Goal: Transaction & Acquisition: Download file/media

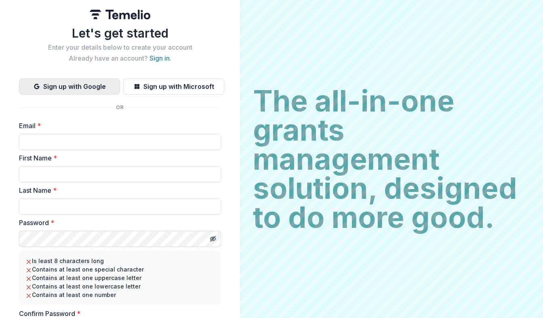
click at [96, 85] on button "Sign up with Google" at bounding box center [69, 86] width 101 height 16
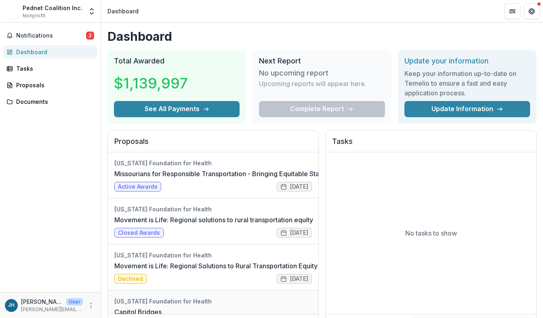
scroll to position [29, 0]
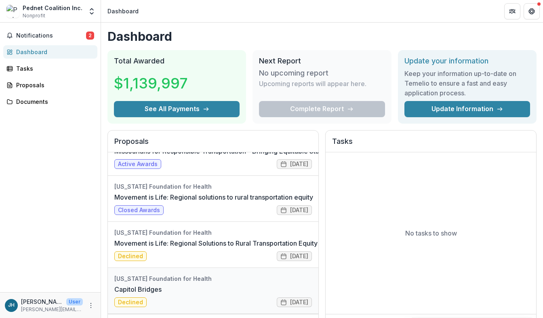
click at [161, 284] on link "Capitol Bridges" at bounding box center [137, 289] width 47 height 10
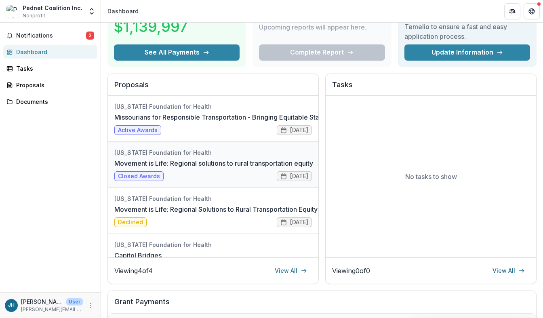
scroll to position [29, 0]
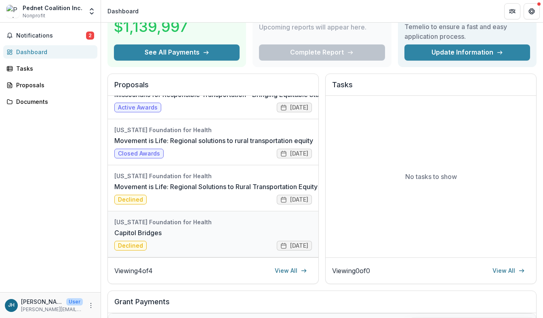
click at [161, 229] on link "Capitol Bridges" at bounding box center [137, 233] width 47 height 10
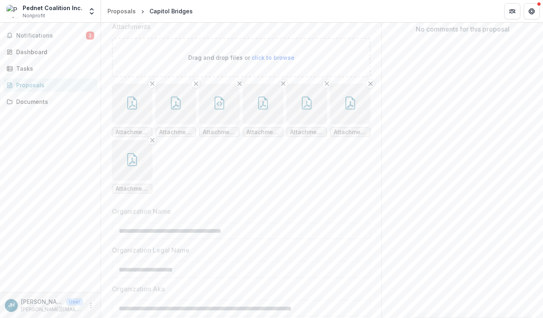
scroll to position [190, 0]
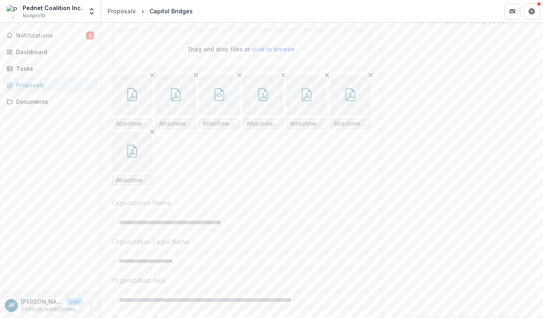
click at [138, 115] on button "button" at bounding box center [132, 95] width 40 height 40
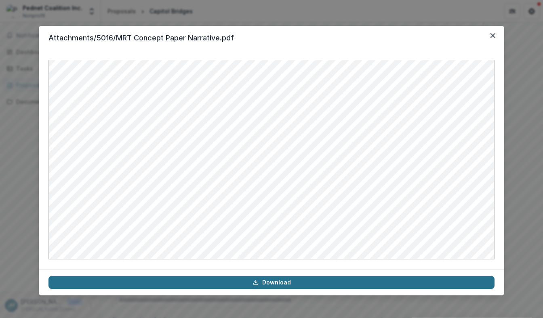
click at [309, 285] on link "Download" at bounding box center [271, 282] width 446 height 13
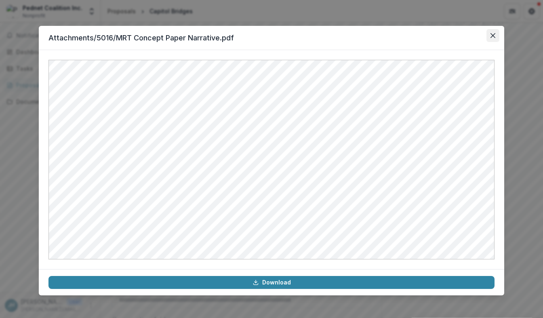
click at [494, 31] on button "Close" at bounding box center [492, 35] width 13 height 13
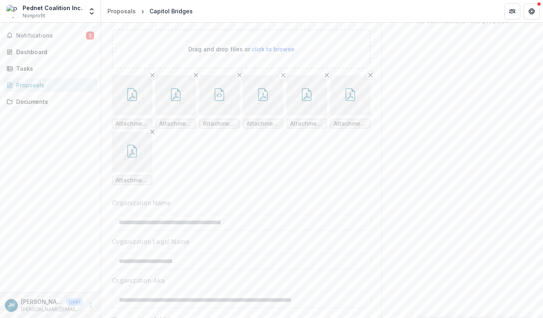
click at [173, 115] on button "button" at bounding box center [175, 95] width 40 height 40
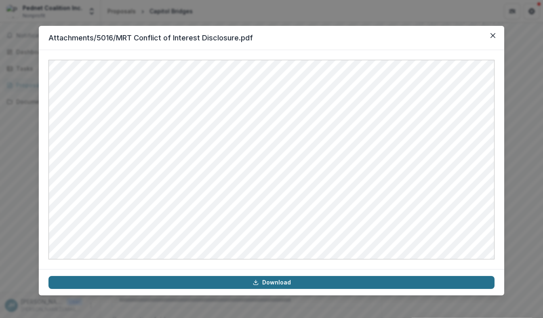
click at [276, 284] on link "Download" at bounding box center [271, 282] width 446 height 13
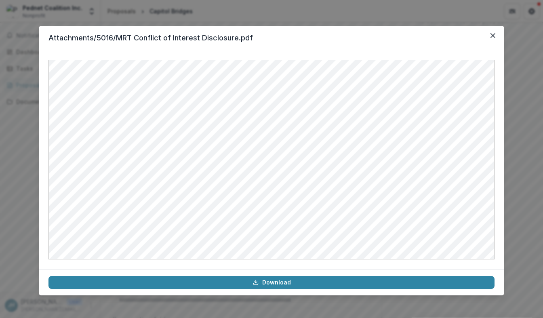
click at [520, 135] on div "Attachments/5016/MRT Conflict of Interest Disclosure.pdf Download" at bounding box center [271, 159] width 543 height 318
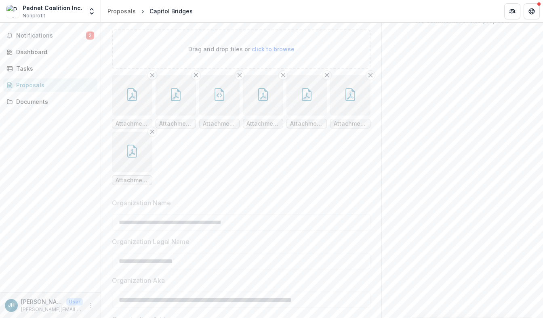
click at [219, 115] on button "button" at bounding box center [219, 95] width 40 height 40
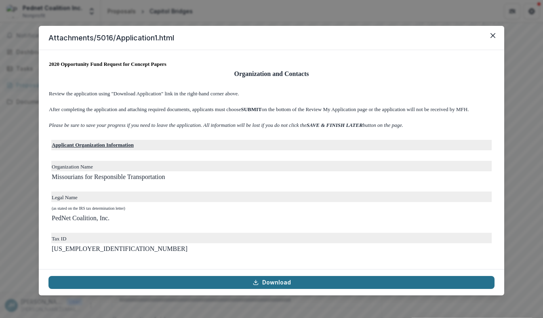
click at [300, 283] on link "Download" at bounding box center [271, 282] width 446 height 13
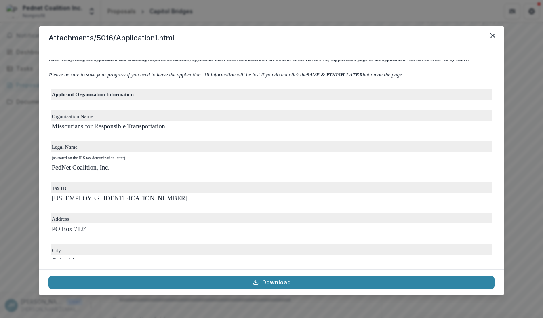
scroll to position [0, 0]
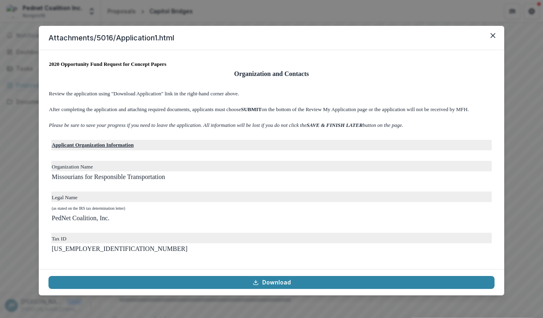
click at [526, 155] on div "Attachments/5016/Application1.html 2020 Opportunity Fund Request for Concept Pa…" at bounding box center [271, 159] width 543 height 318
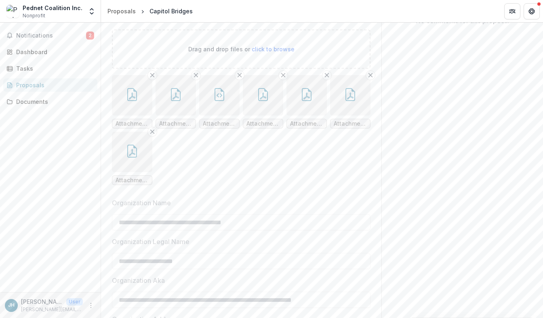
click at [262, 115] on button "button" at bounding box center [263, 95] width 40 height 40
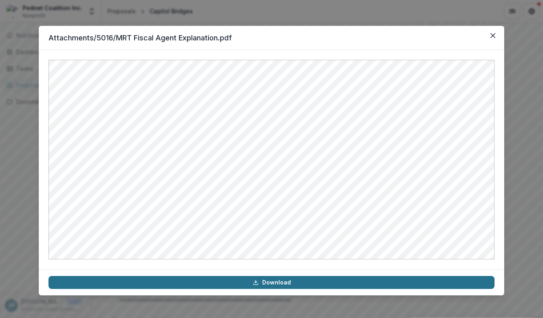
click at [330, 283] on link "Download" at bounding box center [271, 282] width 446 height 13
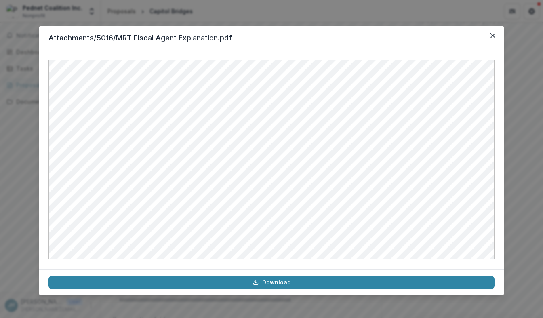
click at [530, 175] on div "Attachments/5016/MRT Fiscal Agent Explanation.pdf Download" at bounding box center [271, 159] width 543 height 318
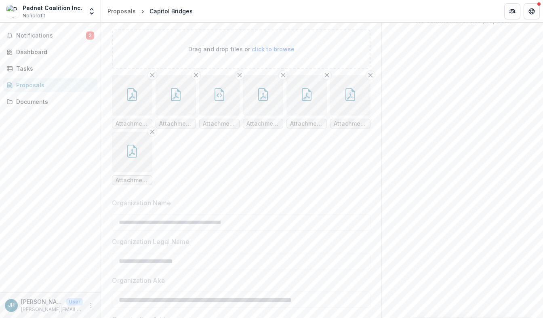
click at [304, 115] on button "button" at bounding box center [306, 95] width 40 height 40
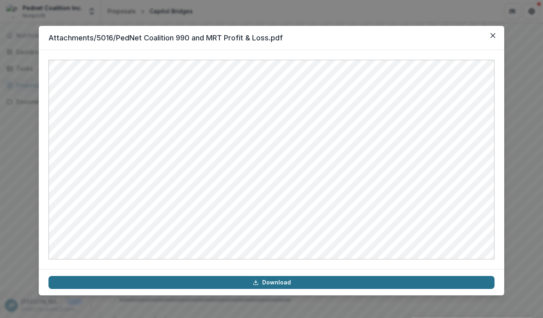
click at [318, 284] on link "Download" at bounding box center [271, 282] width 446 height 13
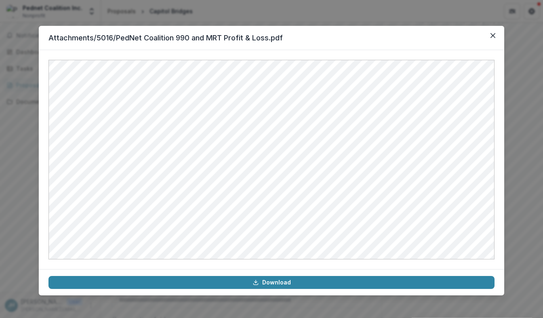
click at [527, 204] on div "Attachments/5016/PedNet Coalition 990 and MRT Profit & Loss.pdf Download" at bounding box center [271, 159] width 543 height 318
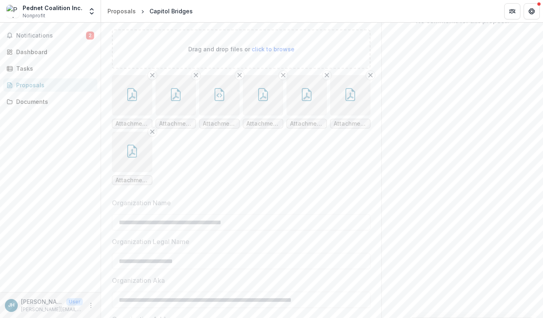
click at [351, 115] on button "button" at bounding box center [350, 95] width 40 height 40
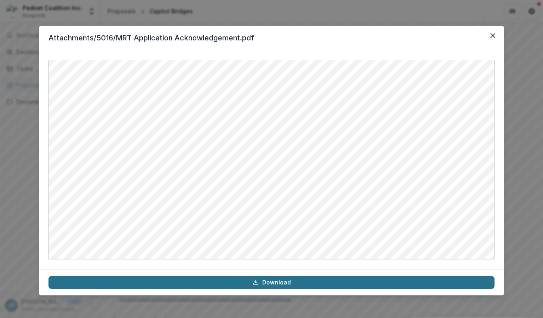
click at [338, 285] on link "Download" at bounding box center [271, 282] width 446 height 13
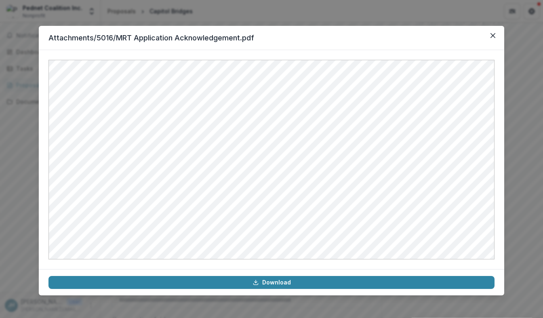
click at [523, 200] on div "Attachments/5016/MRT Application Acknowledgement.pdf Download" at bounding box center [271, 159] width 543 height 318
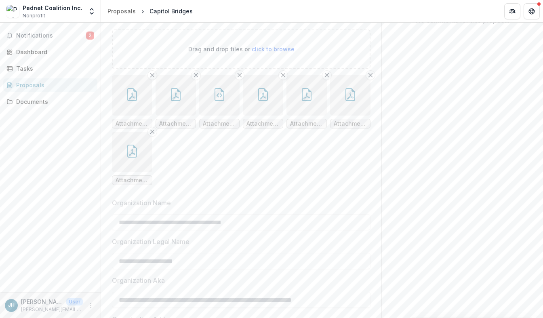
click at [132, 172] on button "button" at bounding box center [132, 152] width 40 height 40
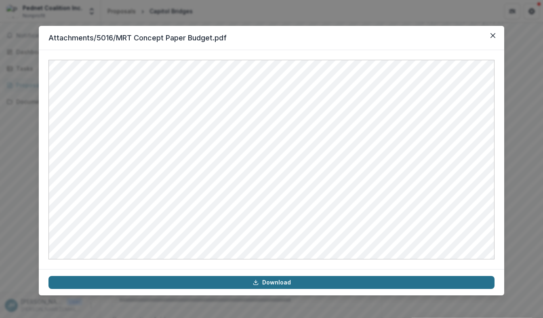
click at [344, 281] on link "Download" at bounding box center [271, 282] width 446 height 13
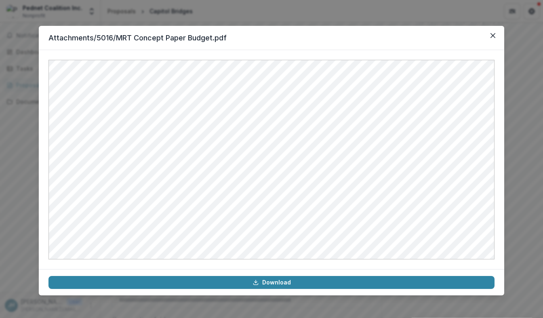
click at [524, 134] on div "Attachments/5016/MRT Concept Paper Budget.pdf Download" at bounding box center [271, 159] width 543 height 318
